Goal: Find specific page/section: Find specific page/section

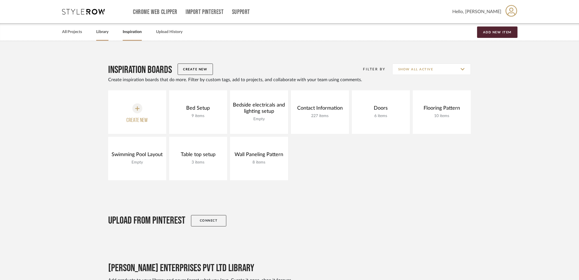
click at [98, 30] on link "Library" at bounding box center [102, 32] width 12 height 8
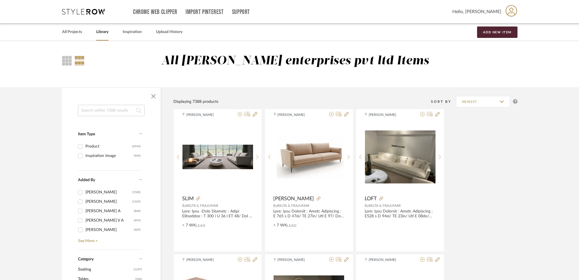
click at [103, 108] on input at bounding box center [111, 110] width 67 height 11
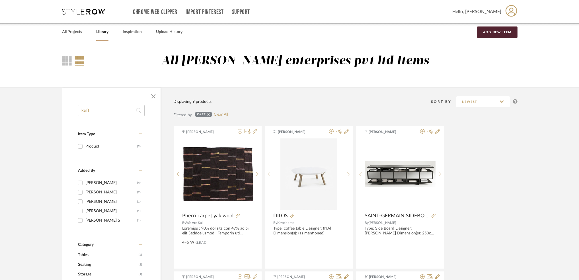
drag, startPoint x: 100, startPoint y: 112, endPoint x: 60, endPoint y: 107, distance: 40.7
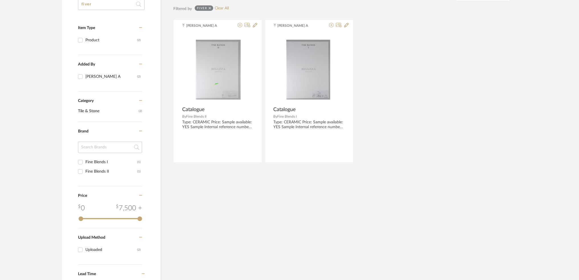
scroll to position [38, 0]
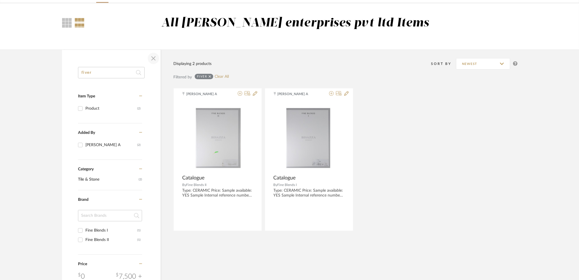
type input "fiver"
click at [153, 57] on span "button" at bounding box center [154, 59] width 14 height 14
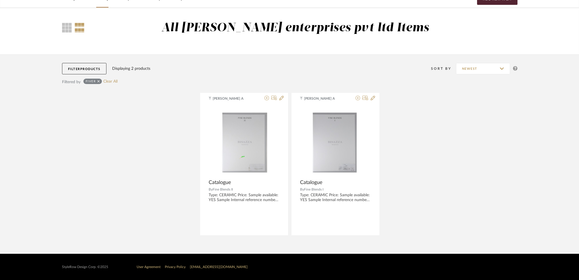
scroll to position [33, 0]
click at [225, 126] on img "0" at bounding box center [244, 140] width 71 height 71
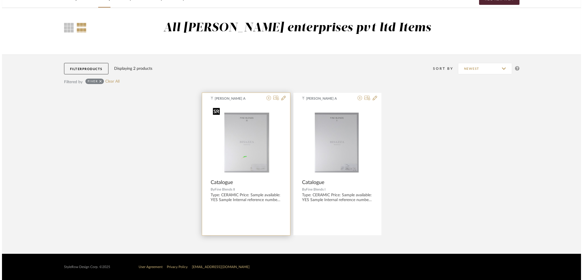
scroll to position [0, 0]
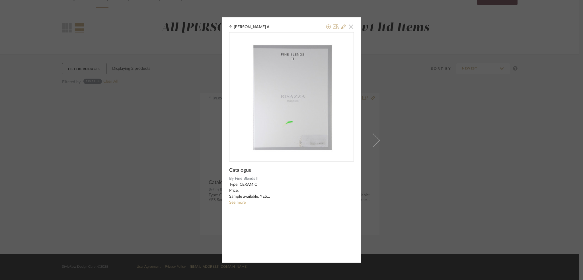
click at [349, 28] on span "button" at bounding box center [350, 26] width 11 height 11
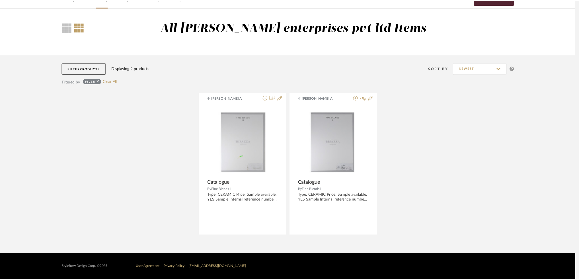
scroll to position [33, 0]
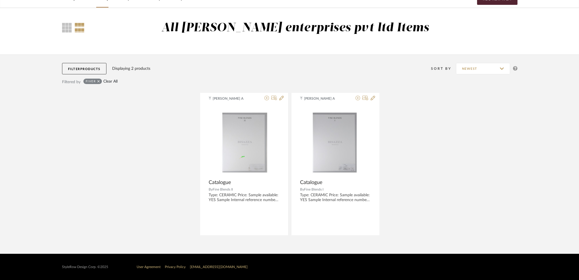
click at [104, 79] on link "Clear All" at bounding box center [110, 81] width 14 height 5
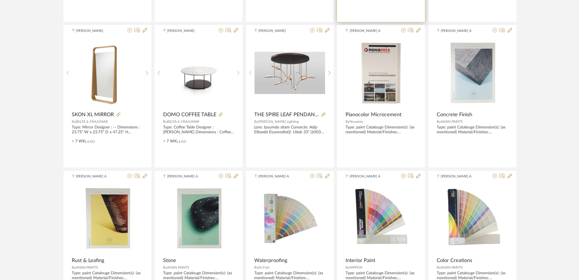
scroll to position [412, 0]
